Goal: Feedback & Contribution: Contribute content

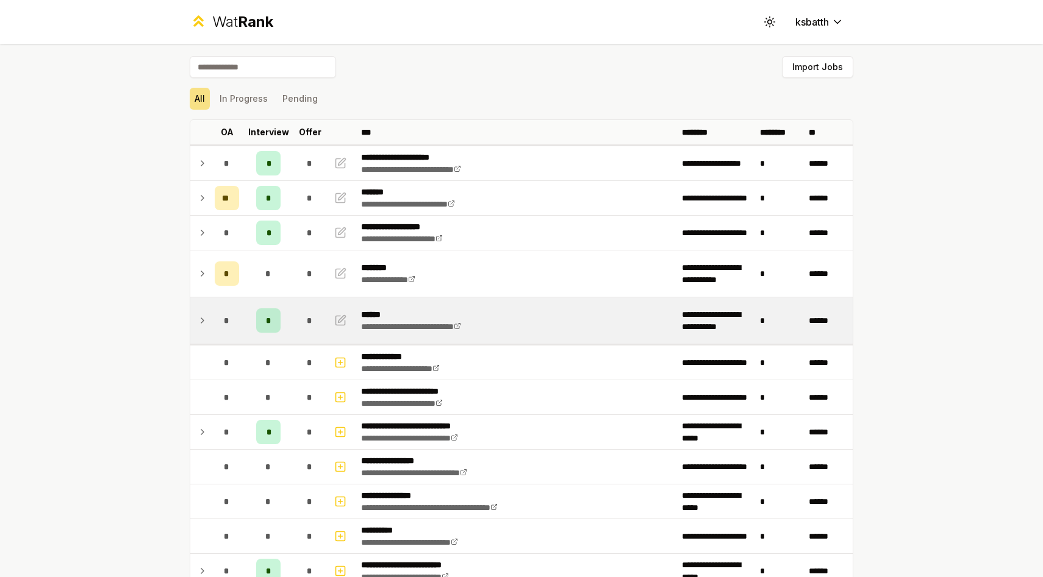
click at [209, 320] on td at bounding box center [200, 321] width 20 height 46
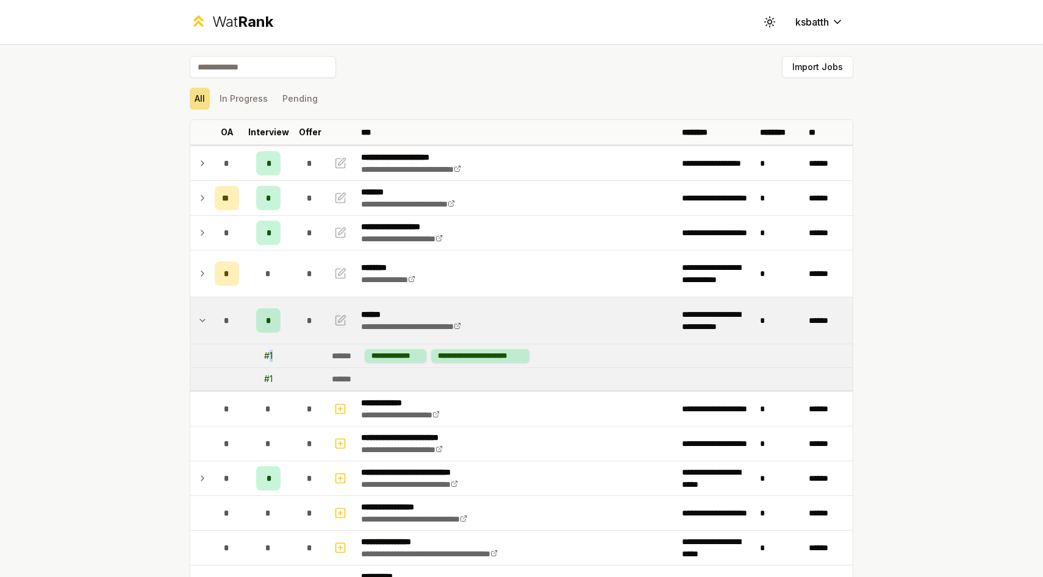
click at [272, 359] on div "# 1" at bounding box center [268, 356] width 9 height 12
click at [273, 360] on td "# 1" at bounding box center [268, 356] width 49 height 23
click at [309, 382] on td at bounding box center [310, 379] width 34 height 22
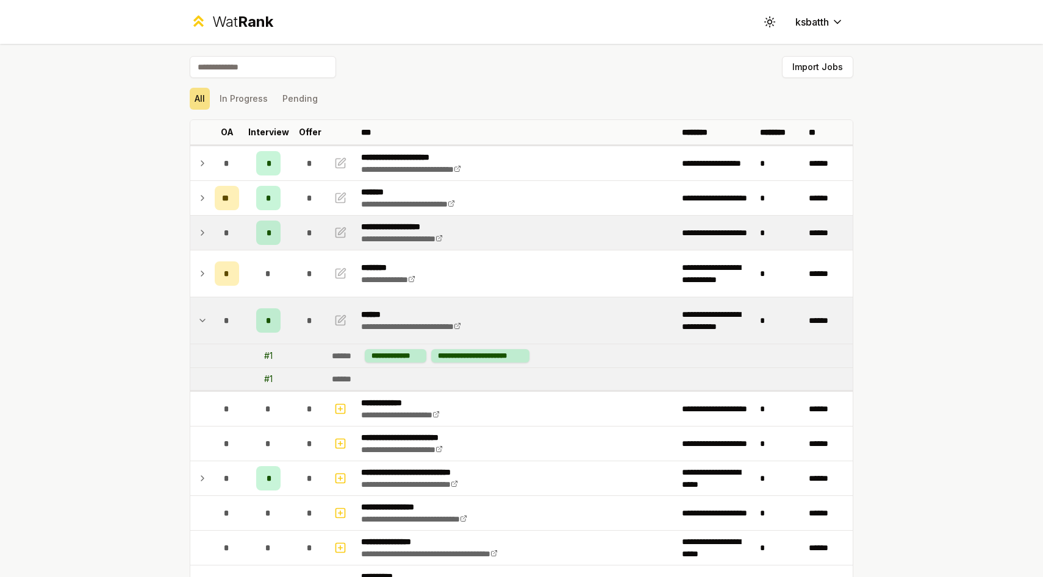
click at [212, 232] on td "*" at bounding box center [227, 233] width 34 height 34
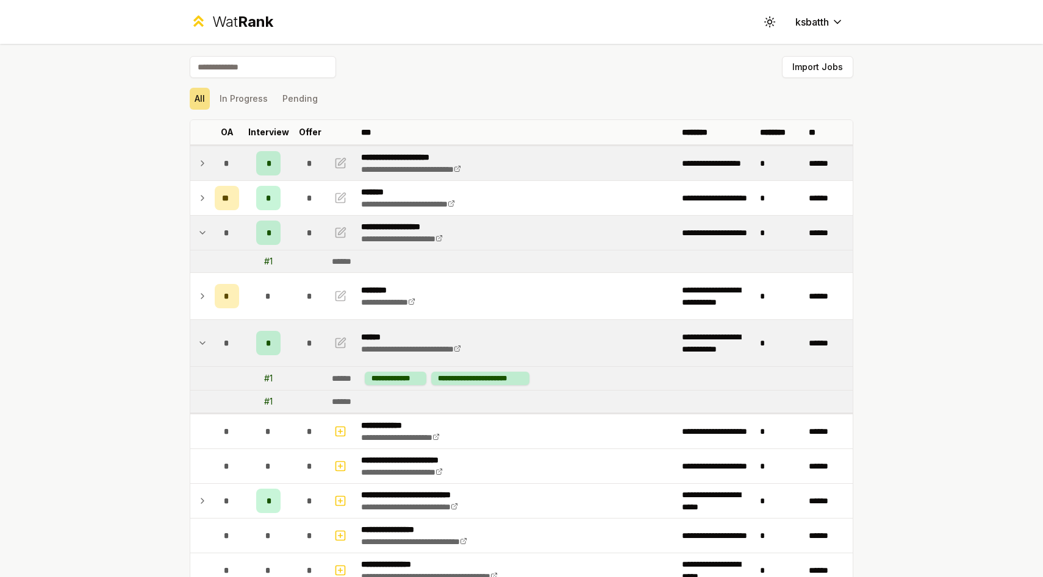
click at [203, 159] on icon at bounding box center [203, 163] width 10 height 15
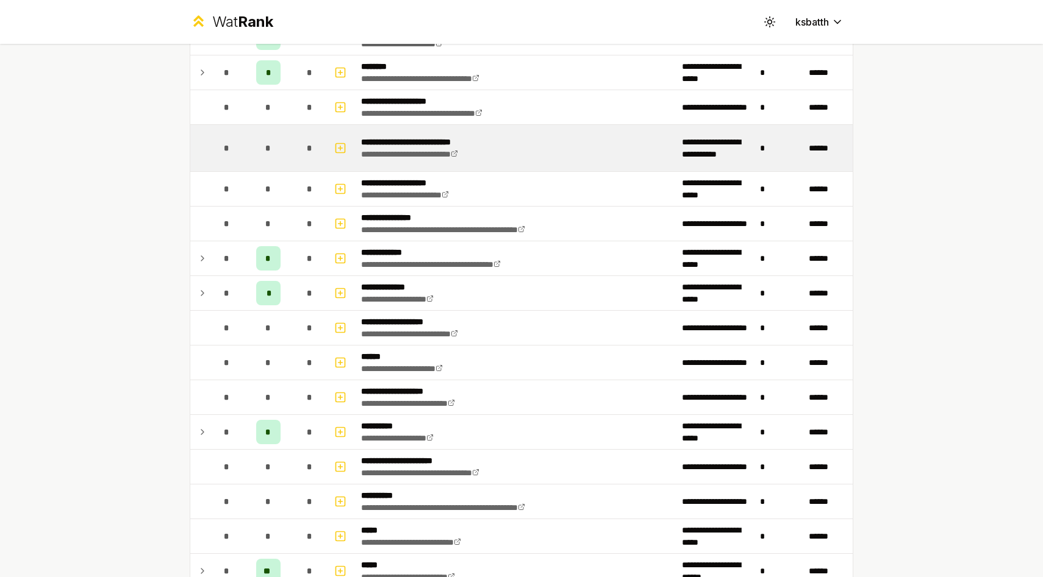
scroll to position [904, 0]
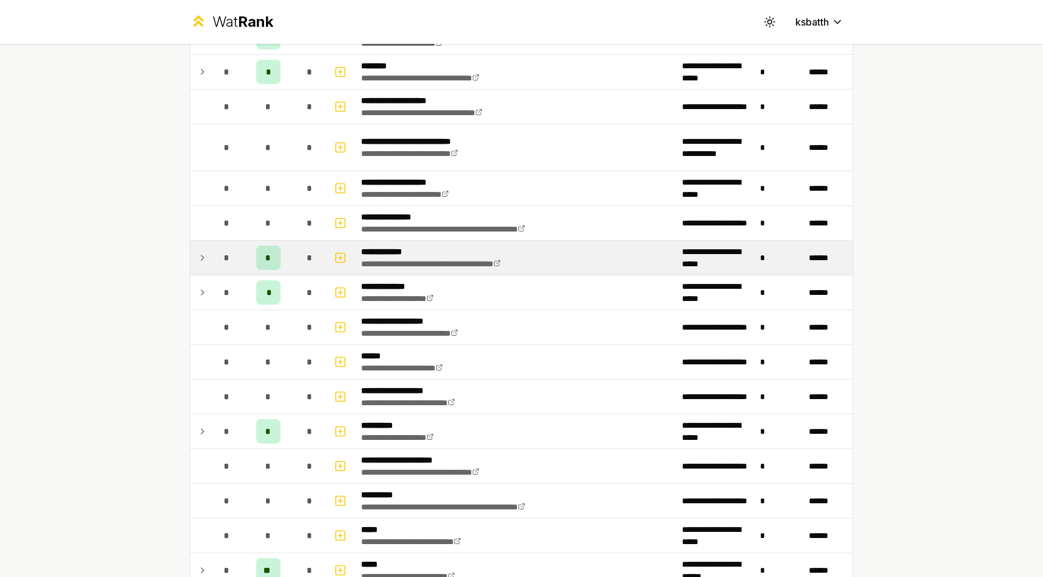
click at [206, 261] on icon at bounding box center [203, 258] width 10 height 15
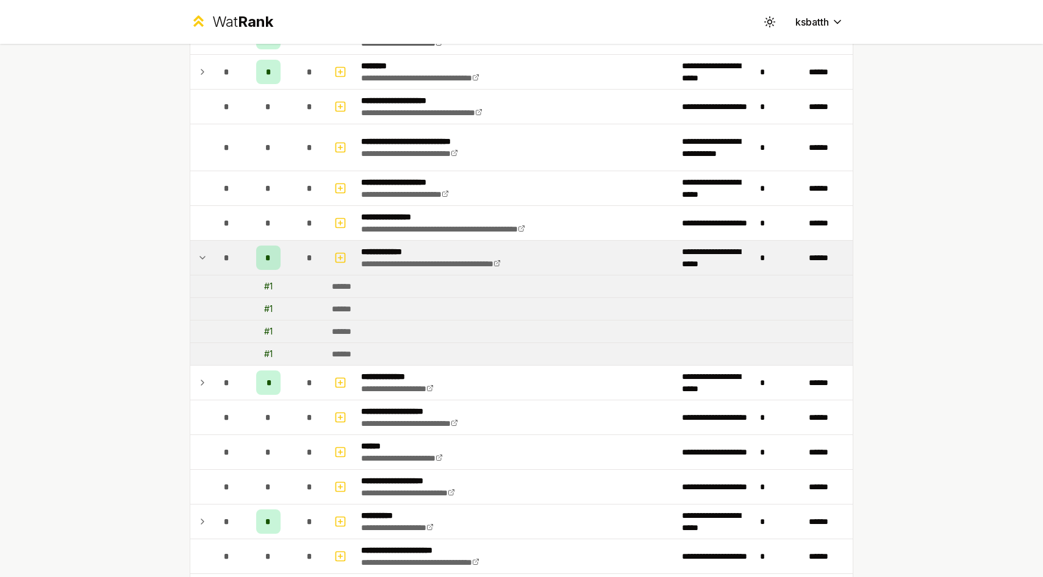
click at [206, 261] on icon at bounding box center [203, 258] width 10 height 15
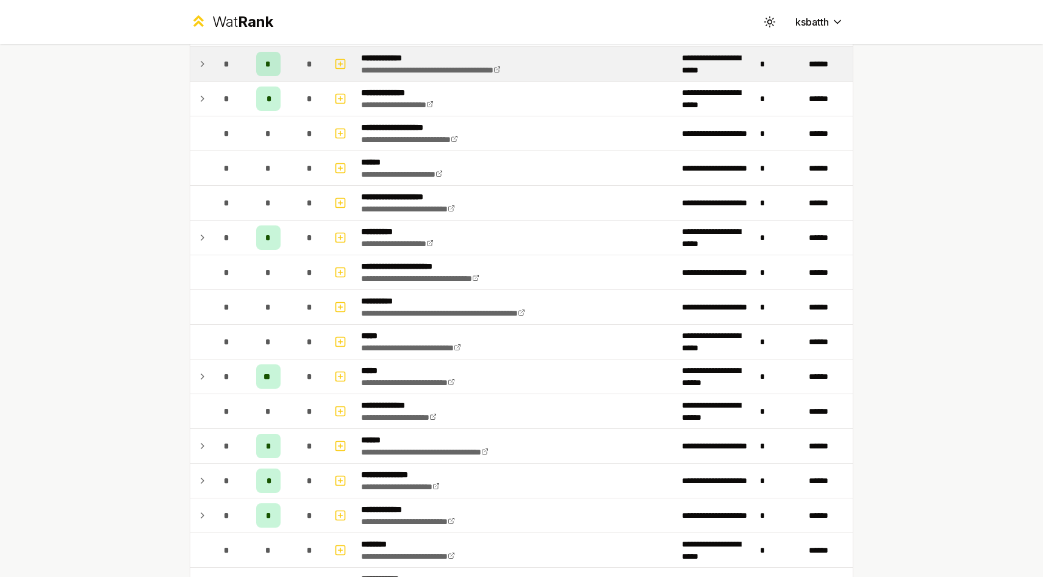
scroll to position [1165, 0]
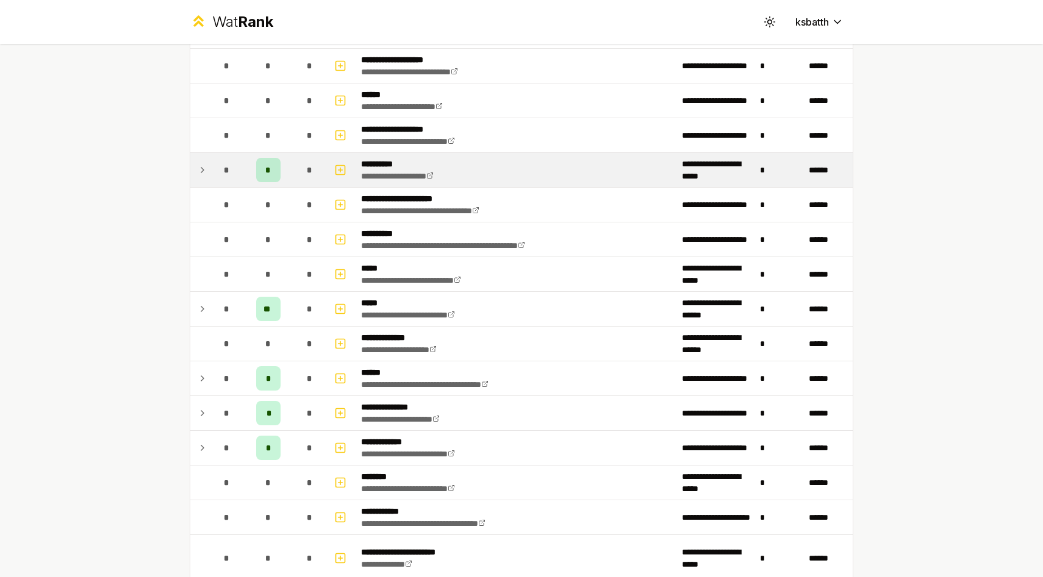
click at [205, 173] on icon at bounding box center [203, 170] width 10 height 15
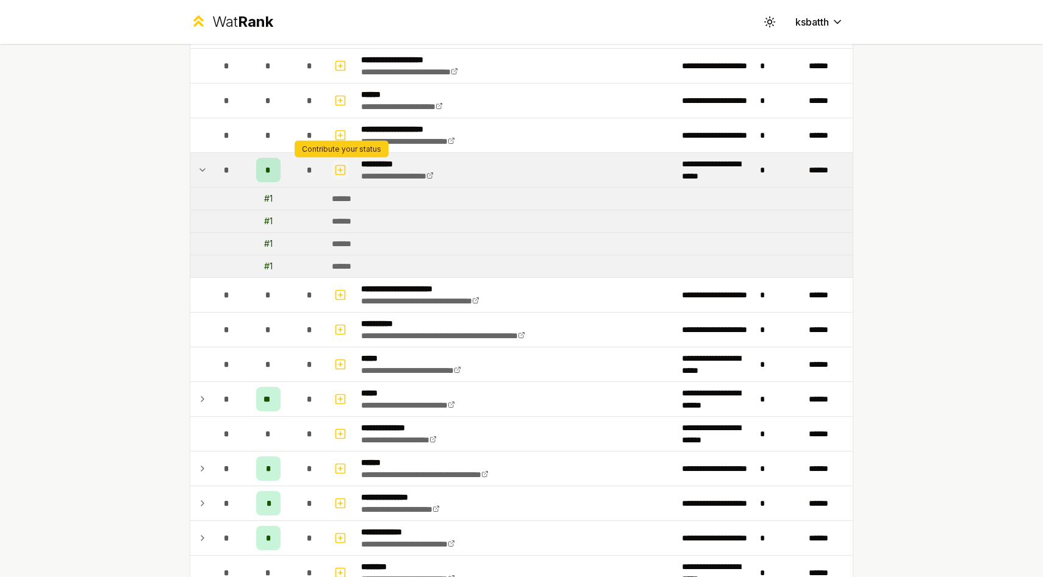
click at [343, 172] on icon "button" at bounding box center [340, 170] width 12 height 15
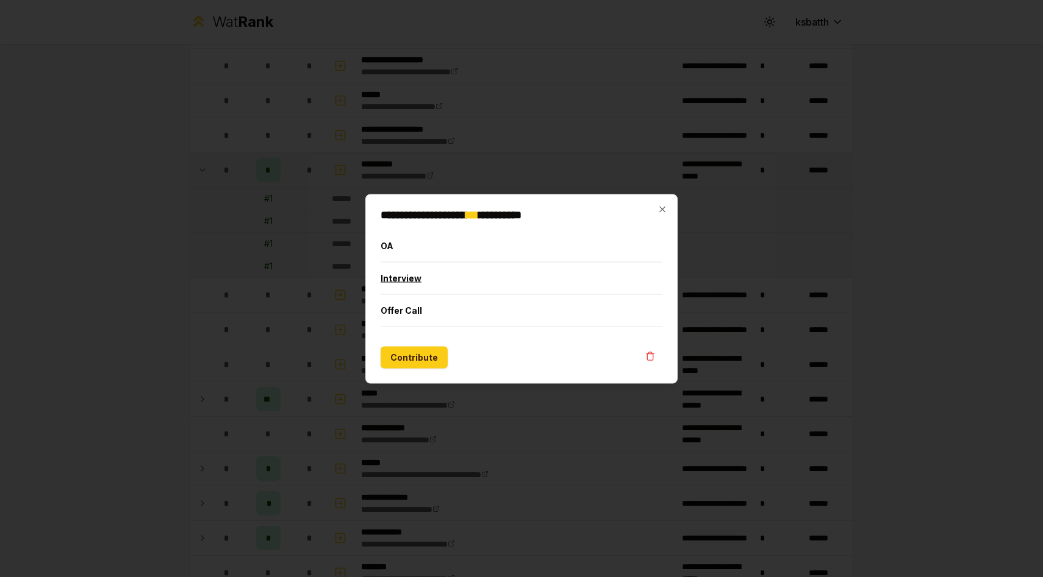
click at [397, 274] on button "Interview" at bounding box center [521, 278] width 282 height 32
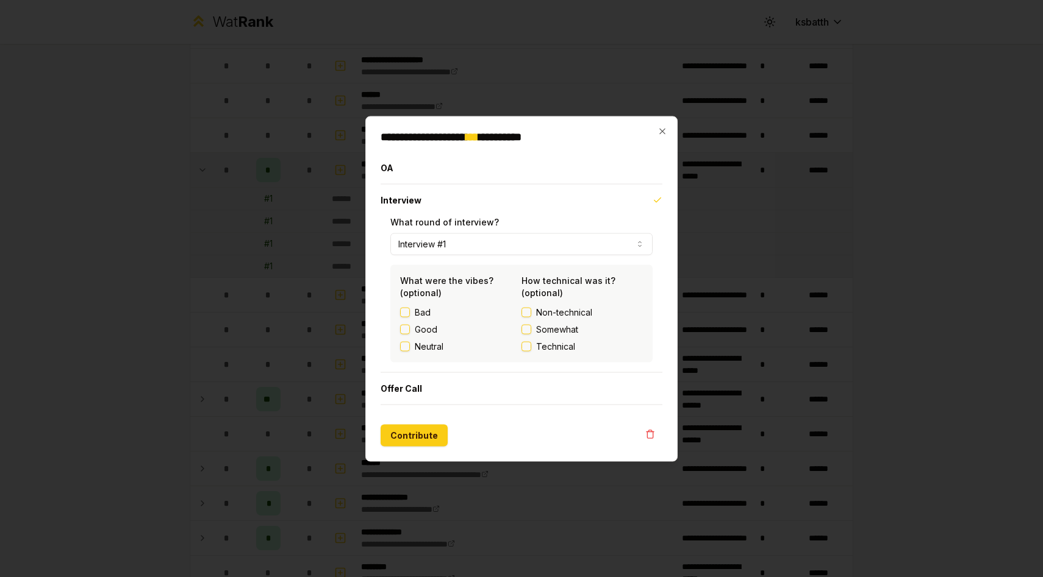
click at [527, 312] on button "Non-technical" at bounding box center [526, 312] width 10 height 10
click at [400, 436] on button "Contribute" at bounding box center [413, 435] width 67 height 22
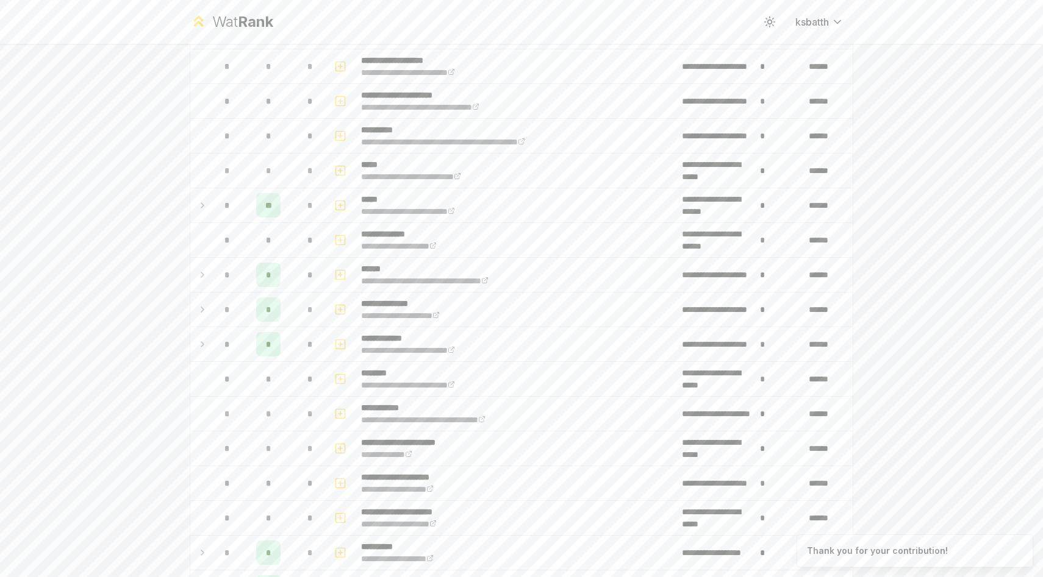
scroll to position [0, 0]
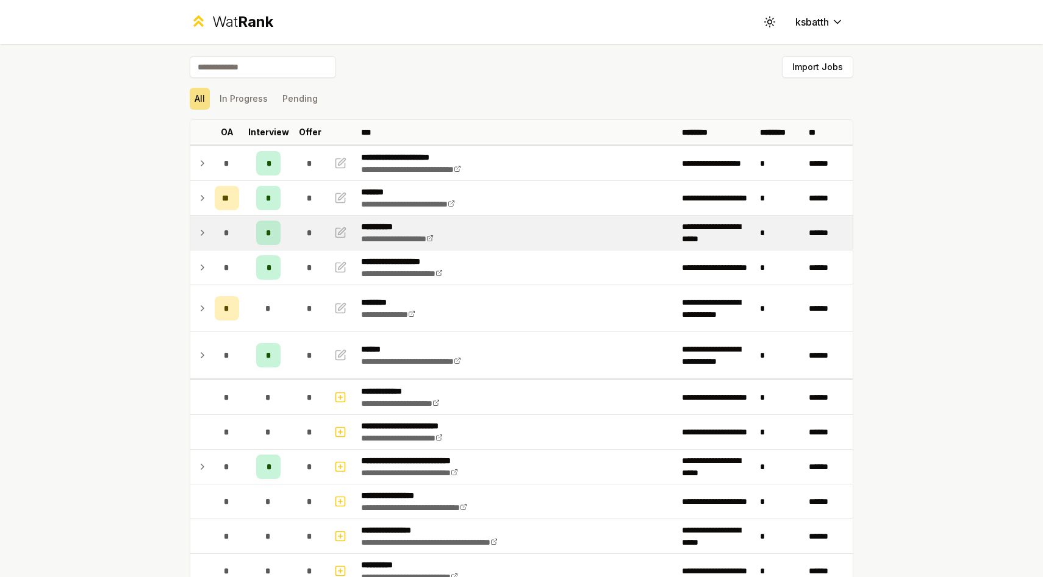
click at [207, 233] on icon at bounding box center [203, 233] width 10 height 15
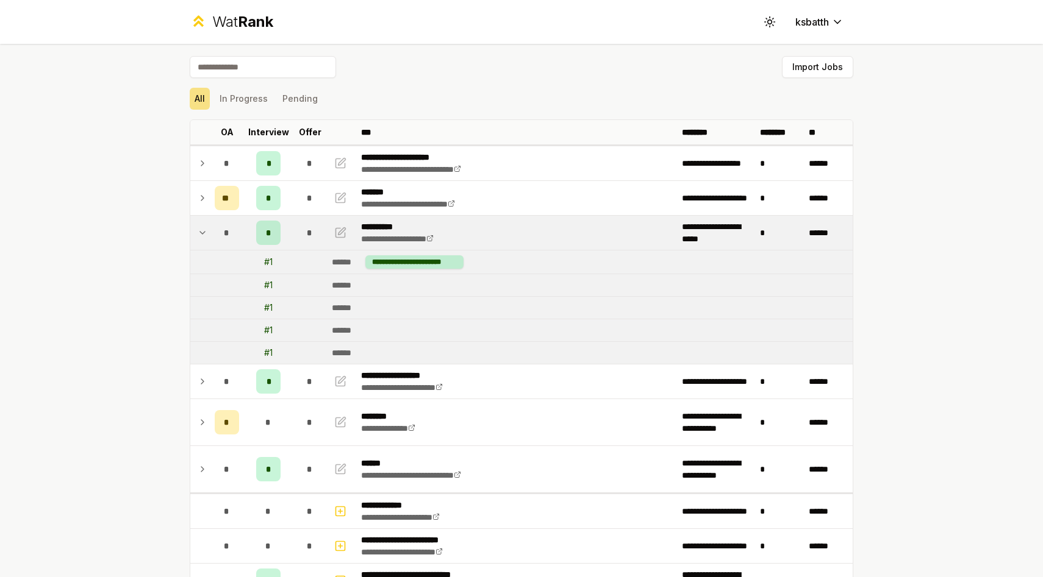
click at [207, 233] on icon at bounding box center [203, 233] width 10 height 15
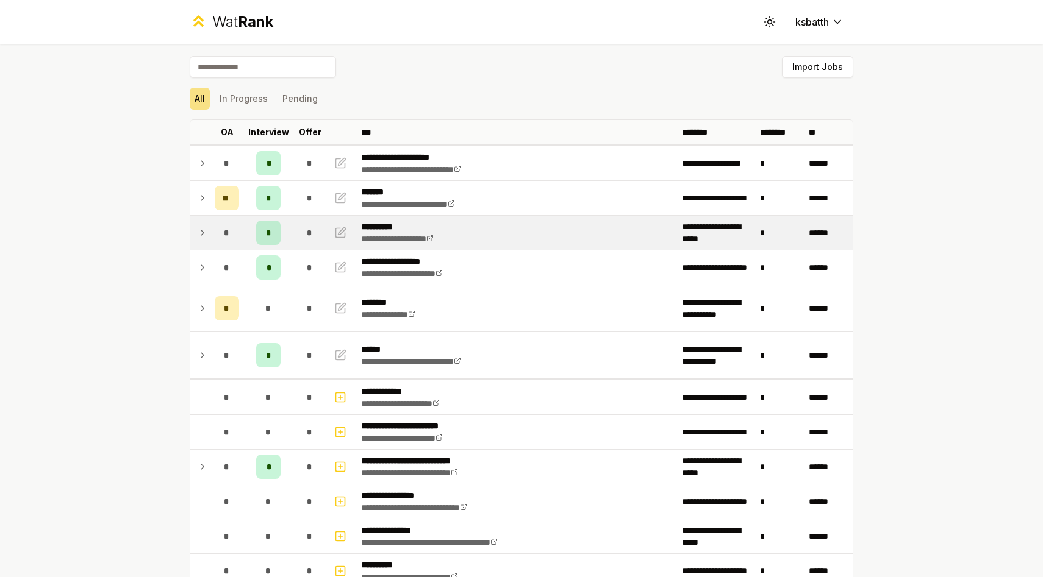
click at [195, 234] on td at bounding box center [200, 233] width 20 height 34
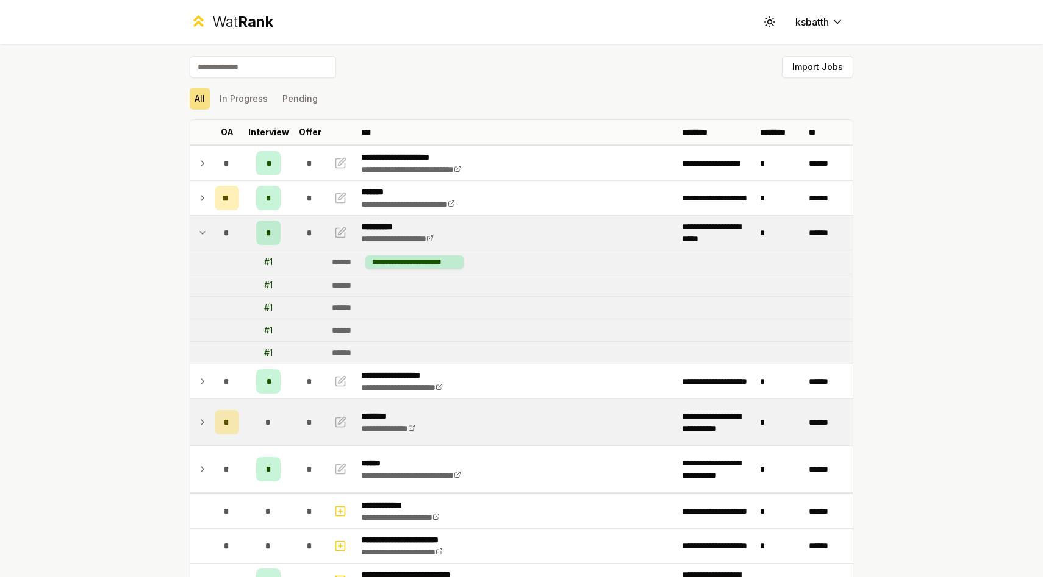
click at [198, 424] on icon at bounding box center [203, 422] width 10 height 15
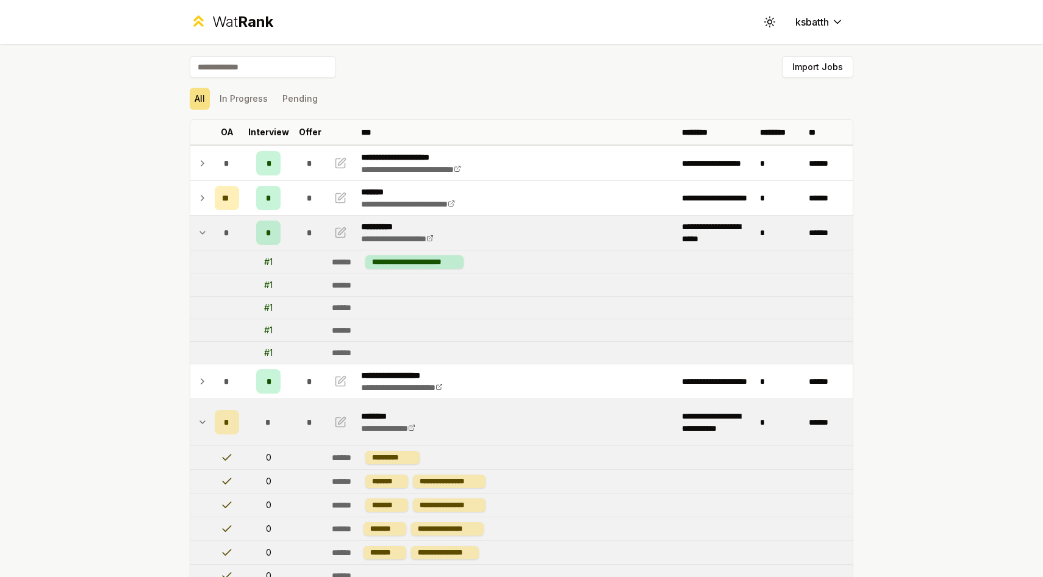
click at [204, 419] on icon at bounding box center [203, 422] width 10 height 15
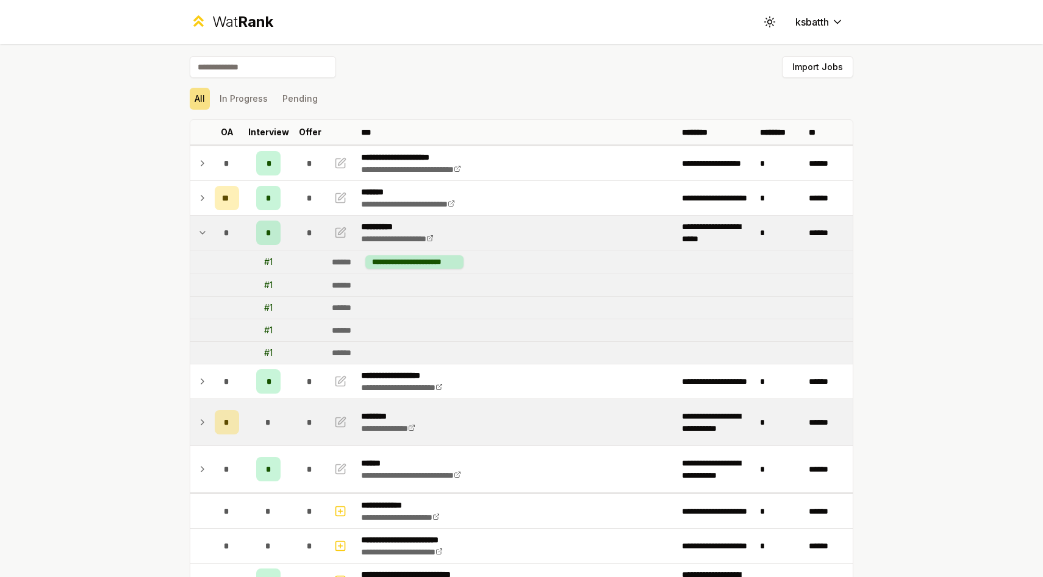
click at [204, 418] on icon at bounding box center [203, 422] width 10 height 15
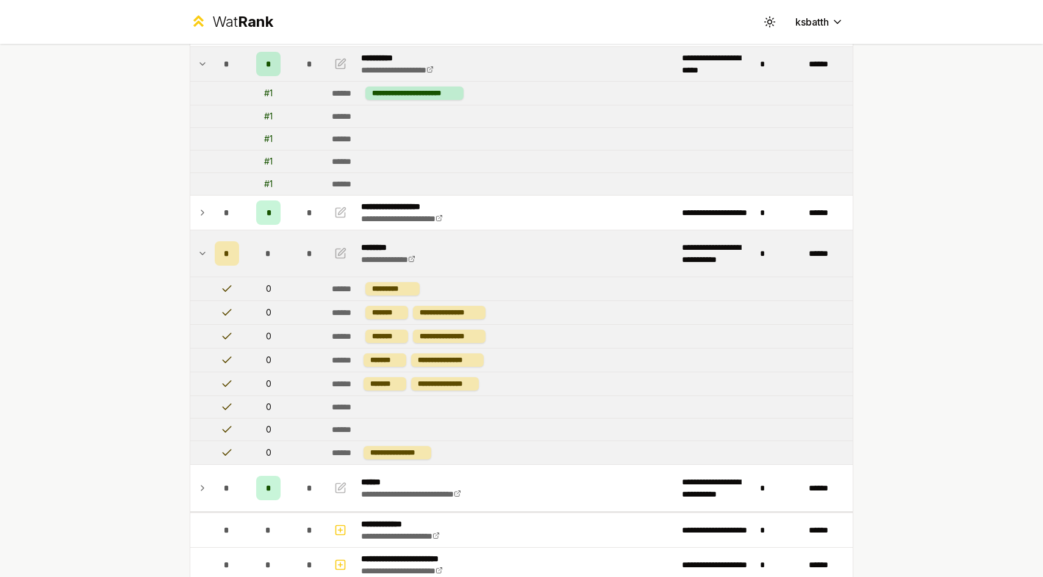
scroll to position [173, 0]
